Goal: Check status: Check status

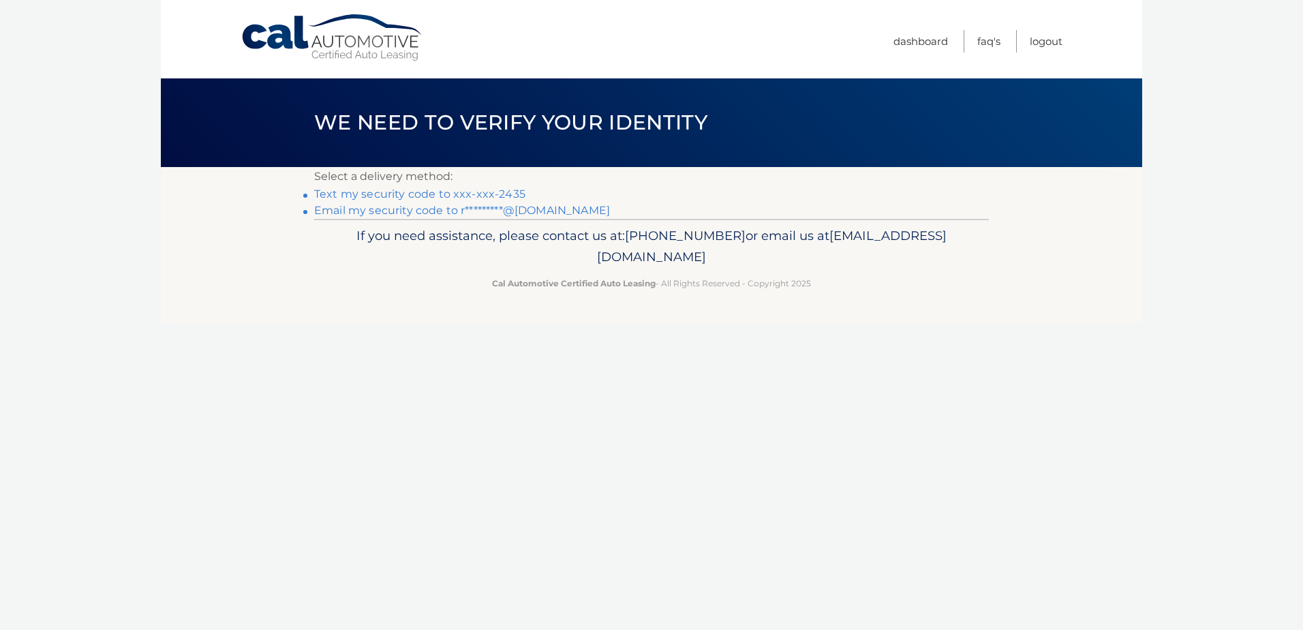
click at [478, 196] on link "Text my security code to xxx-xxx-2435" at bounding box center [419, 193] width 211 height 13
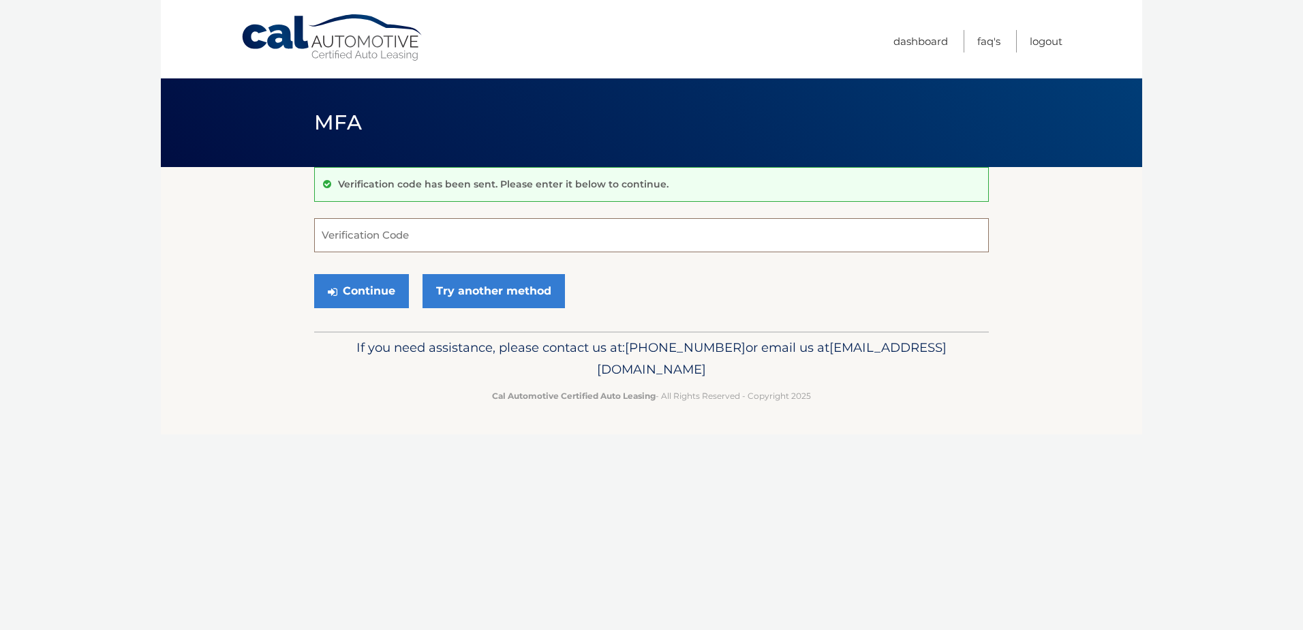
click at [518, 230] on input "Verification Code" at bounding box center [651, 235] width 675 height 34
type input "388549"
click at [314, 274] on button "Continue" at bounding box center [361, 291] width 95 height 34
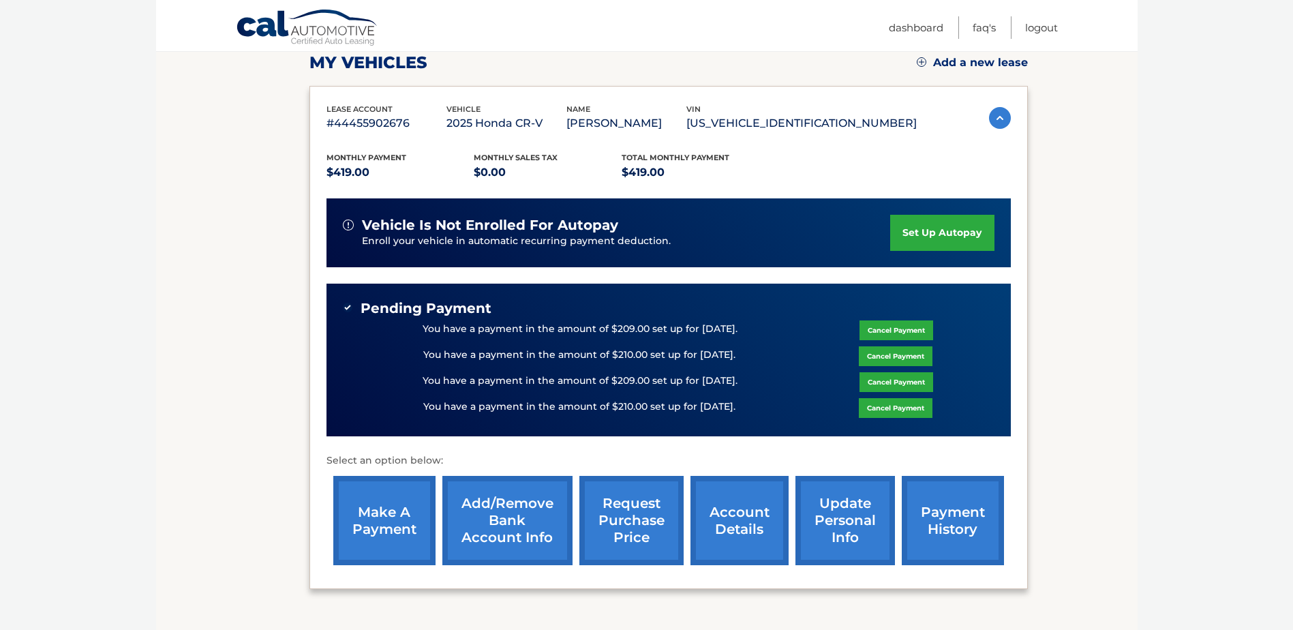
scroll to position [204, 0]
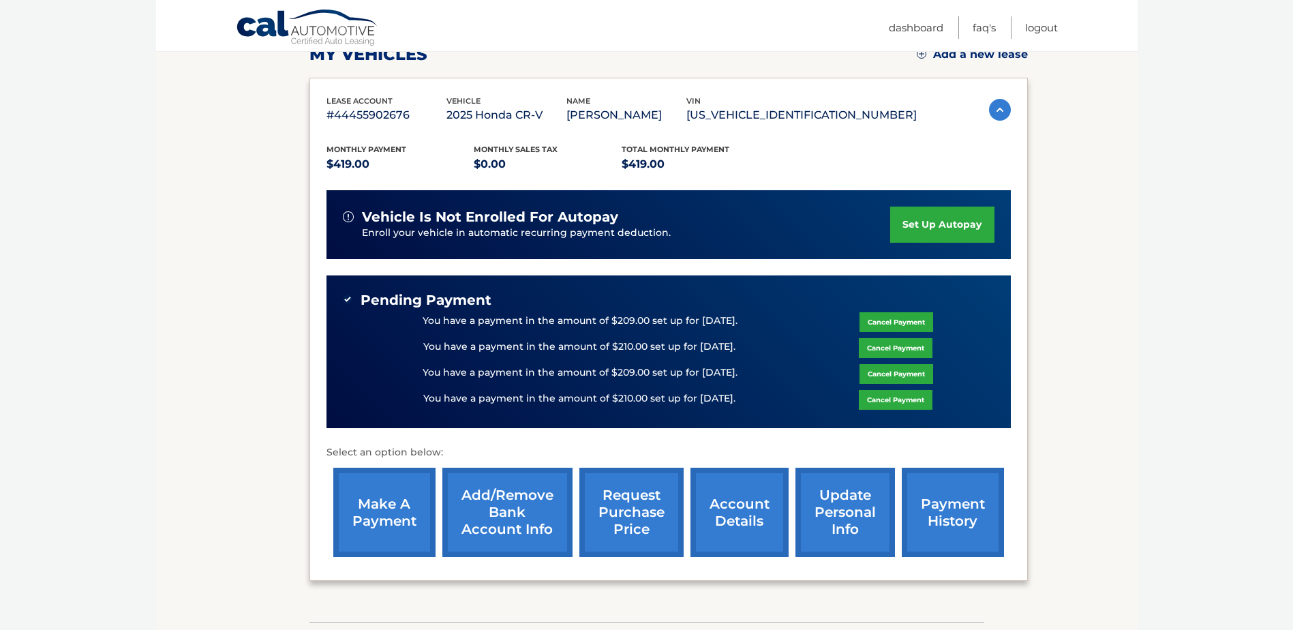
click at [954, 533] on link "payment history" at bounding box center [953, 511] width 102 height 89
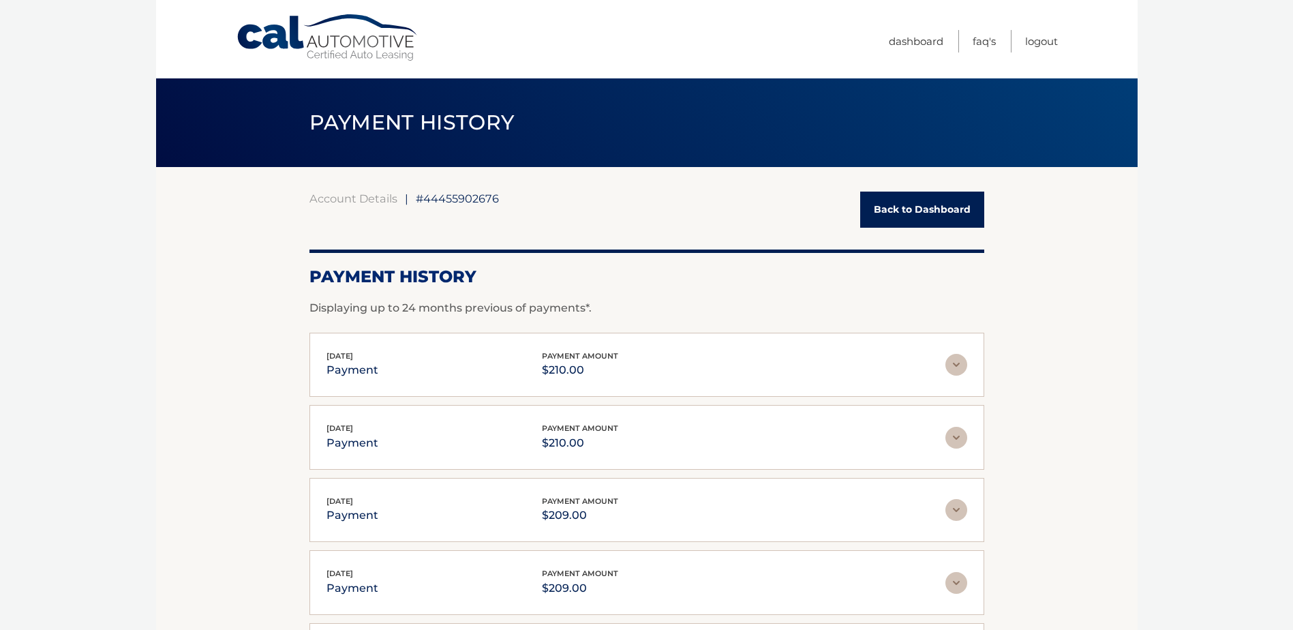
click at [906, 216] on link "Back to Dashboard" at bounding box center [922, 209] width 124 height 36
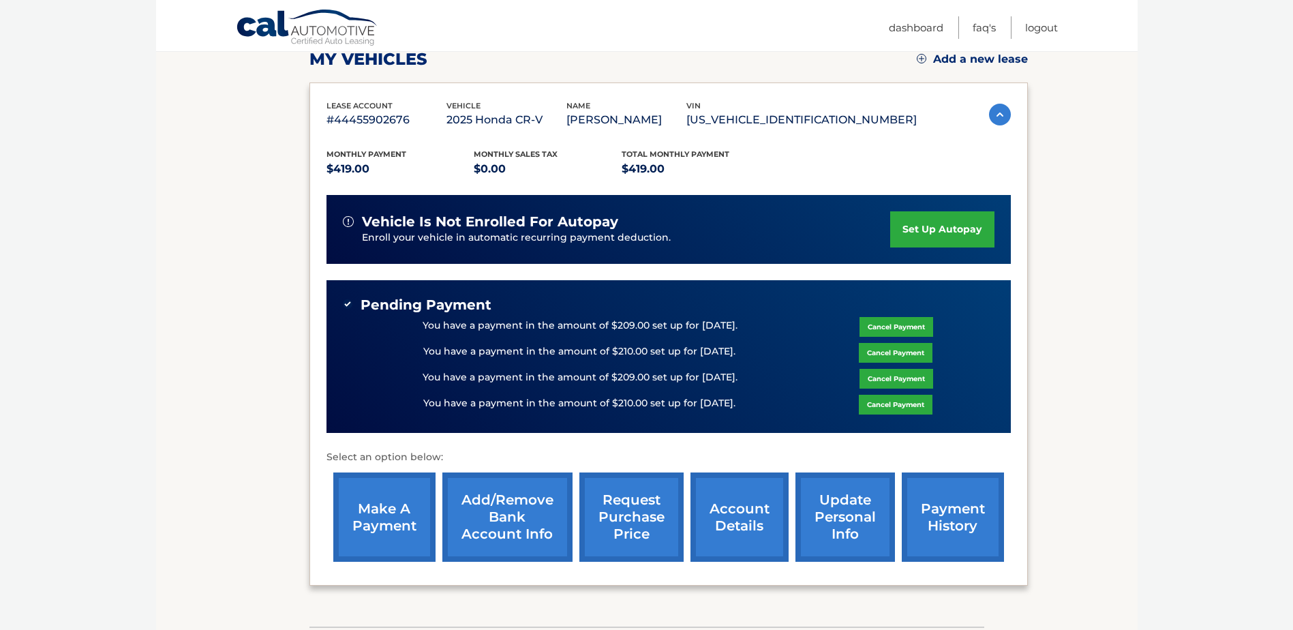
scroll to position [204, 0]
